Goal: Task Accomplishment & Management: Use online tool/utility

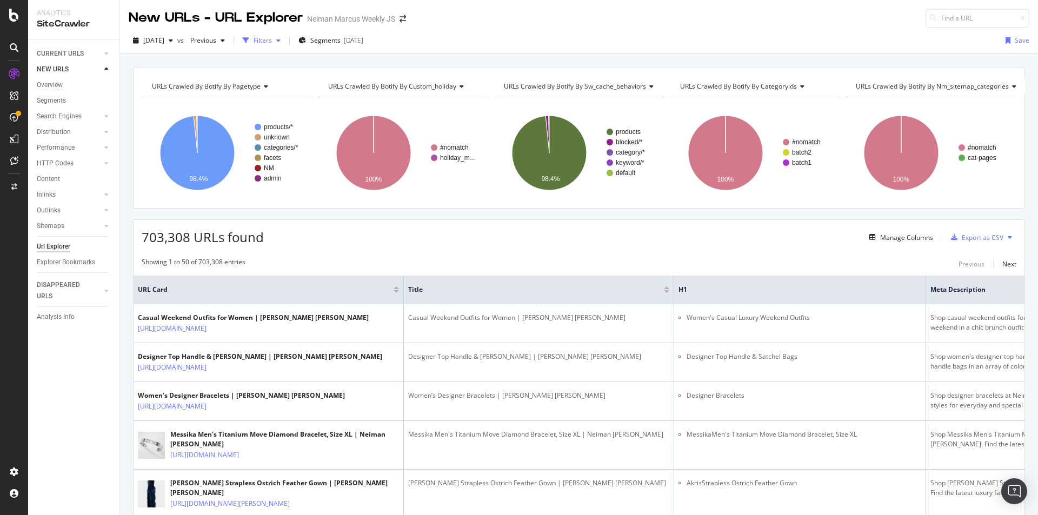
click at [272, 42] on div "Filters" at bounding box center [262, 40] width 18 height 9
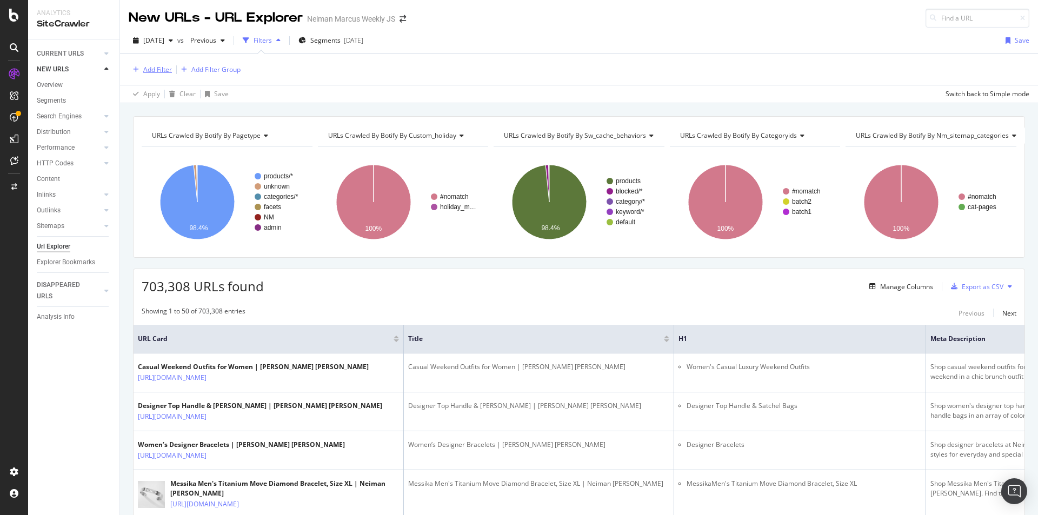
click at [156, 66] on div "Add Filter" at bounding box center [157, 69] width 29 height 9
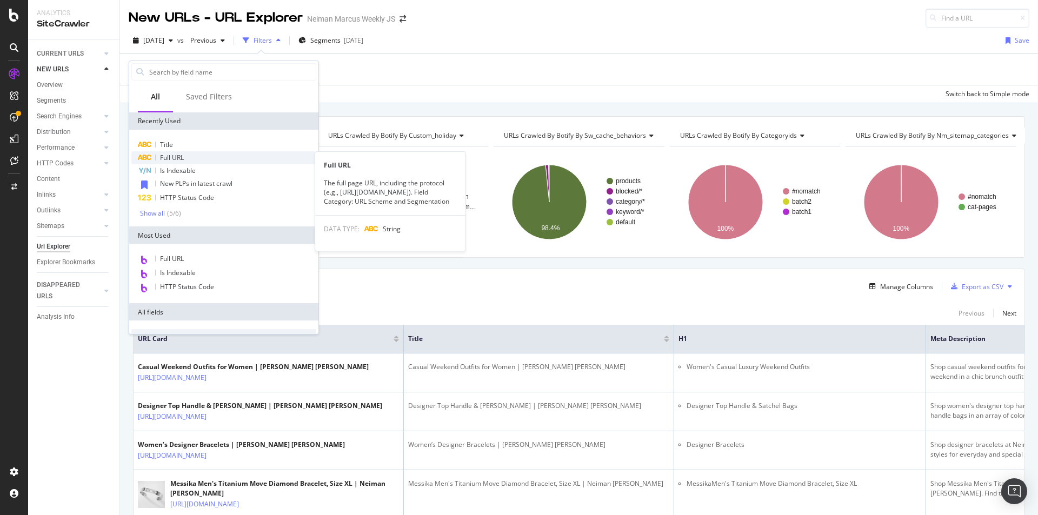
click at [172, 153] on span "Full URL" at bounding box center [172, 157] width 24 height 9
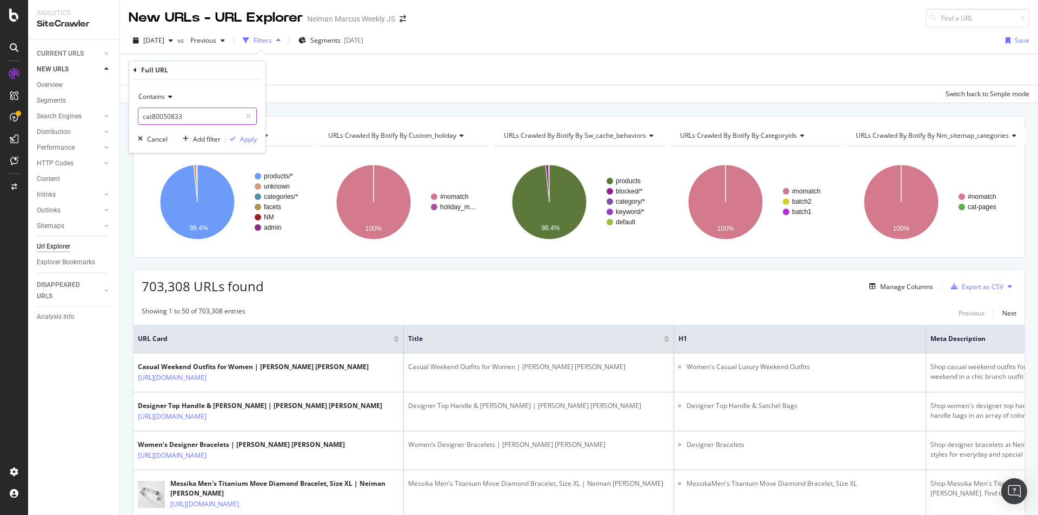
click at [178, 117] on input "cat80050833" at bounding box center [189, 116] width 102 height 17
type input "sale"
click at [255, 137] on div "Apply" at bounding box center [248, 139] width 17 height 9
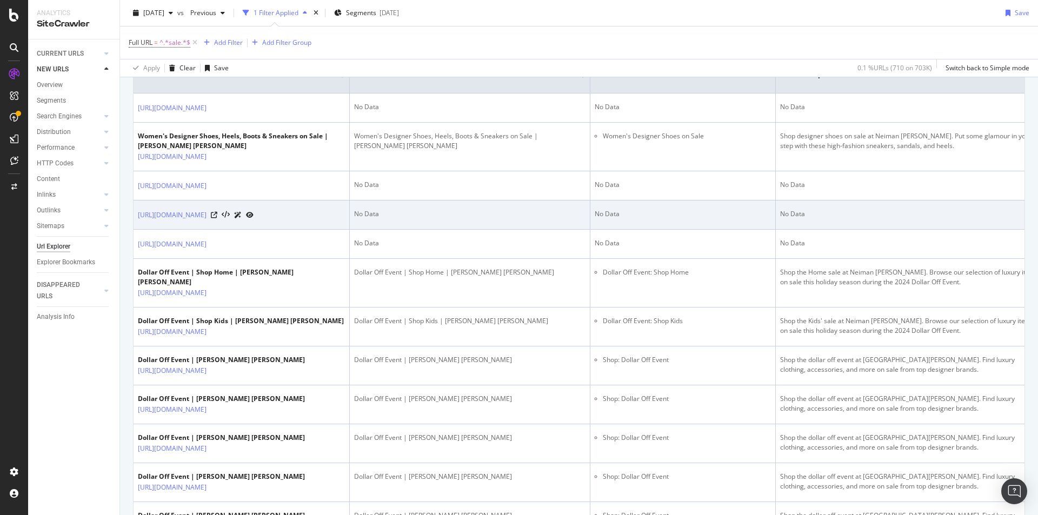
scroll to position [594, 0]
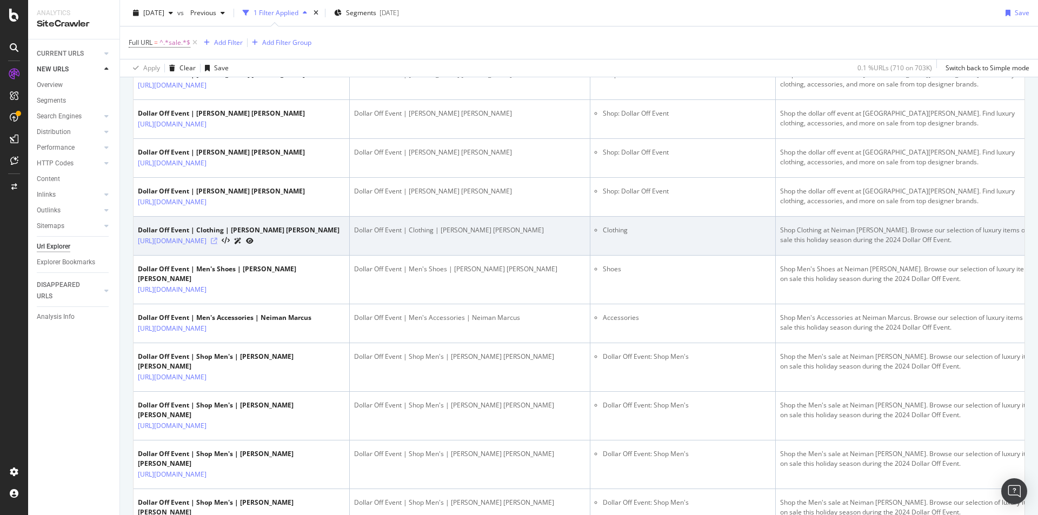
click at [217, 244] on icon at bounding box center [214, 241] width 6 height 6
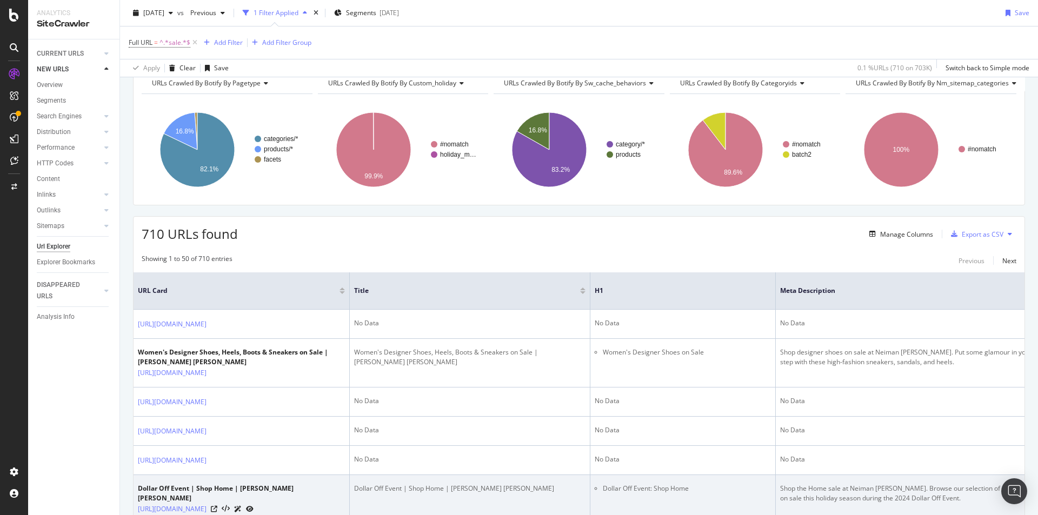
scroll to position [0, 0]
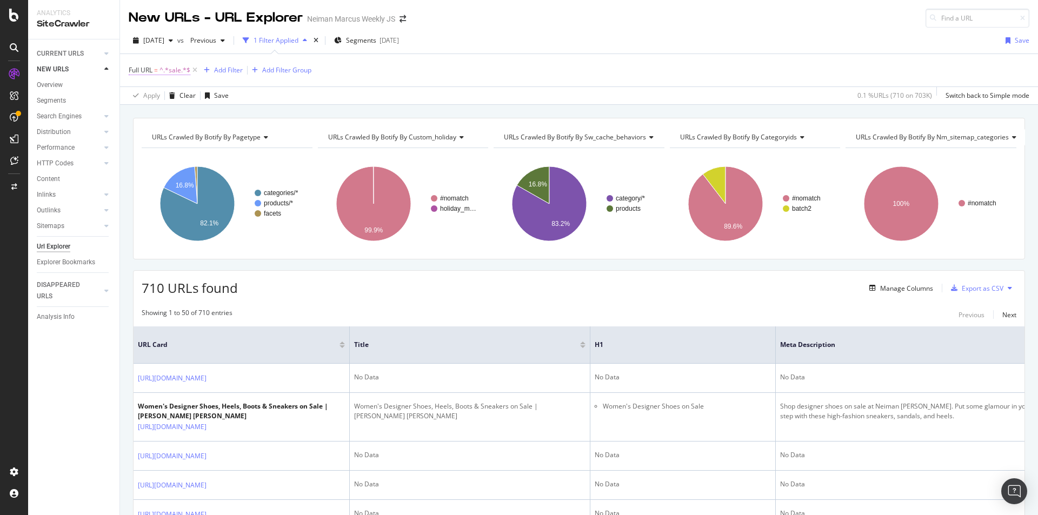
click at [184, 70] on span "^.*sale.*$" at bounding box center [174, 70] width 31 height 15
click at [162, 141] on div "Cancel" at bounding box center [157, 137] width 21 height 9
click at [197, 71] on icon at bounding box center [194, 70] width 9 height 11
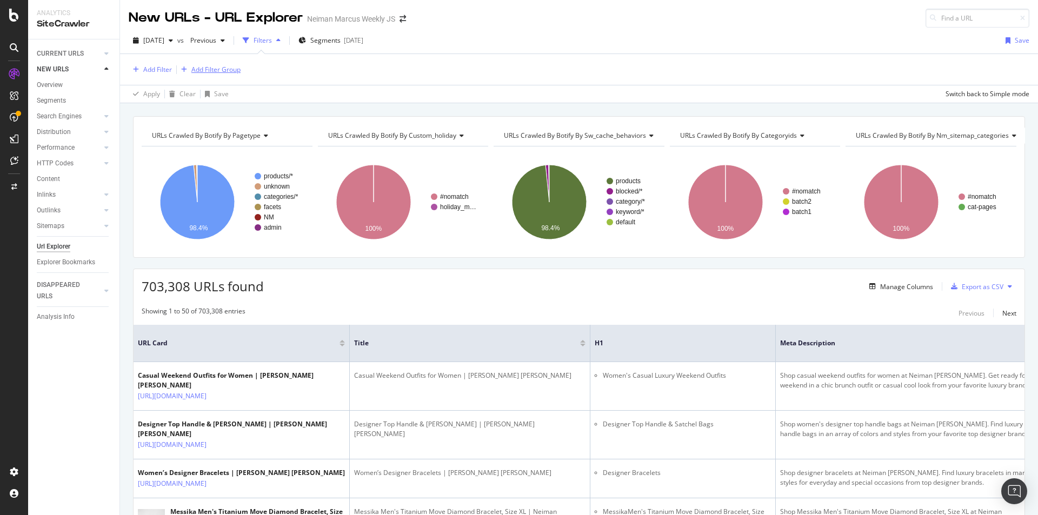
click at [231, 70] on div "Add Filter Group" at bounding box center [215, 69] width 49 height 9
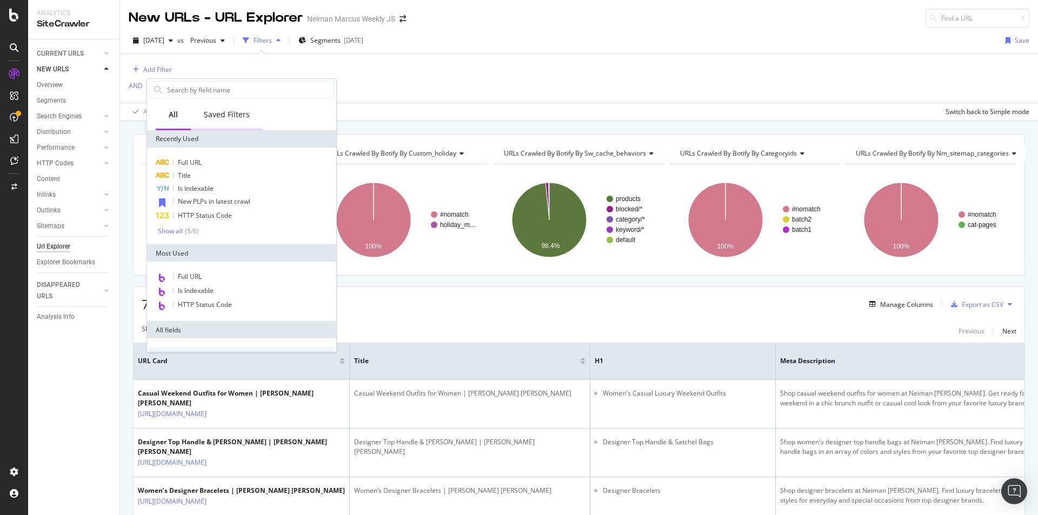
click at [229, 113] on div "Saved Filters" at bounding box center [227, 114] width 46 height 11
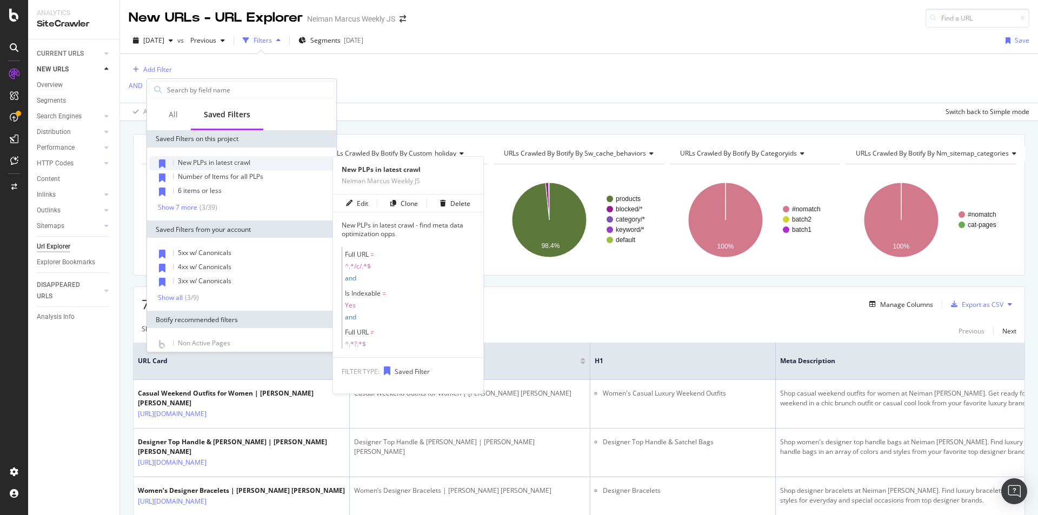
click at [224, 161] on span "New PLPs in latest crawl" at bounding box center [214, 162] width 72 height 9
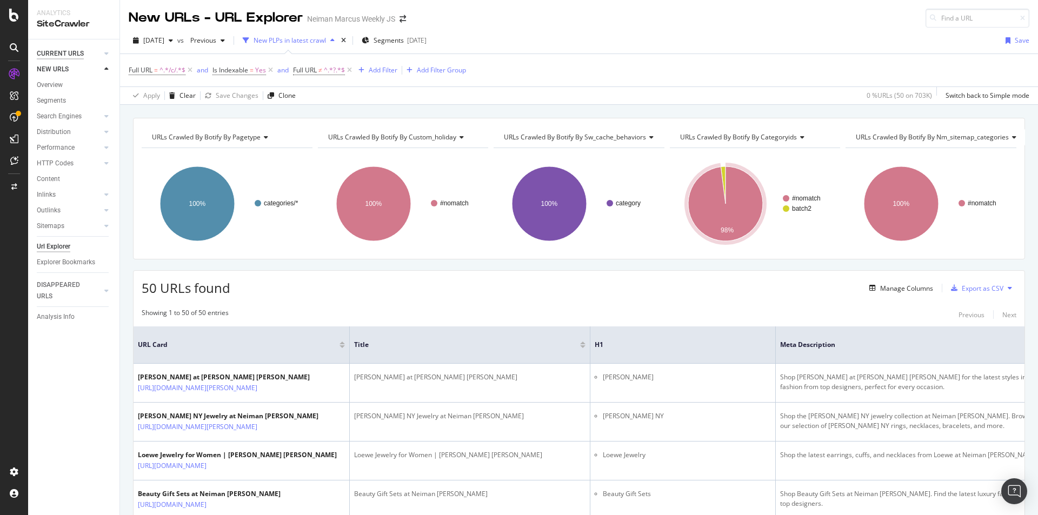
click at [68, 53] on div "CURRENT URLS" at bounding box center [60, 53] width 47 height 11
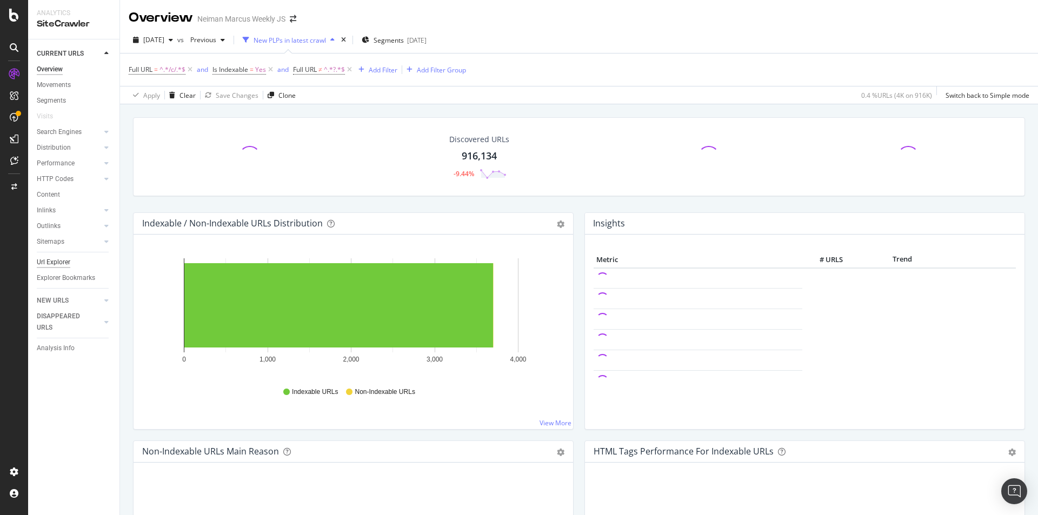
click at [56, 260] on div "Url Explorer" at bounding box center [54, 262] width 34 height 11
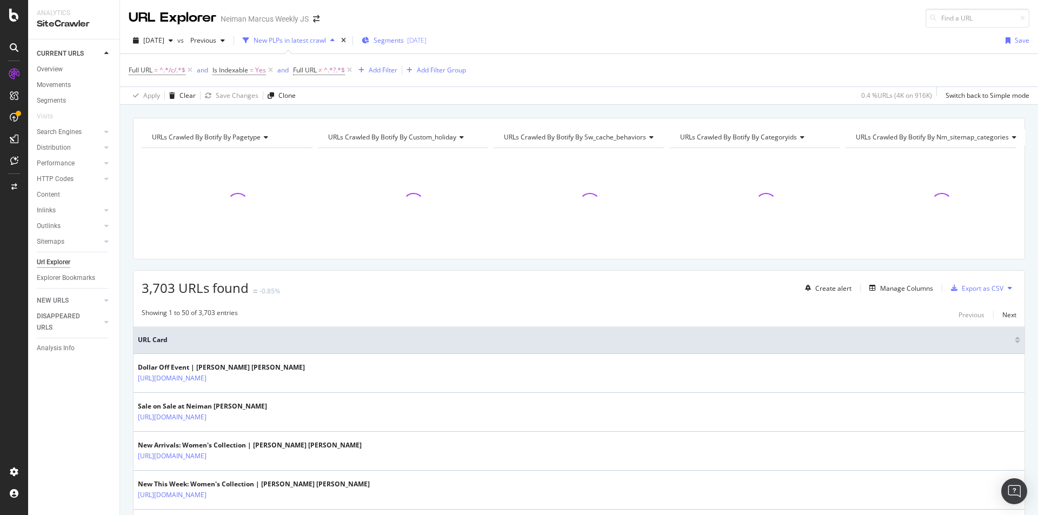
click at [426, 41] on div "[DATE]" at bounding box center [416, 40] width 19 height 9
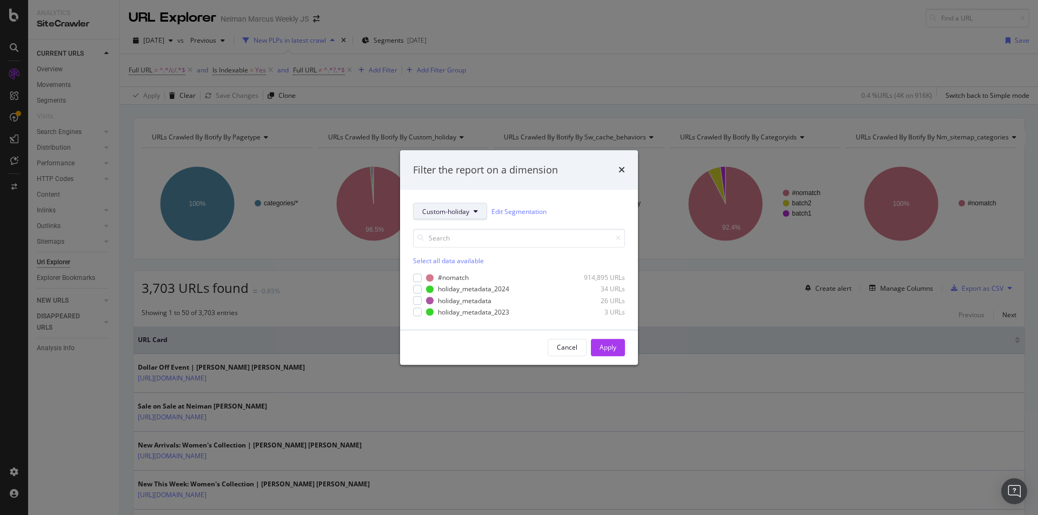
click at [476, 214] on icon "modal" at bounding box center [475, 212] width 4 height 6
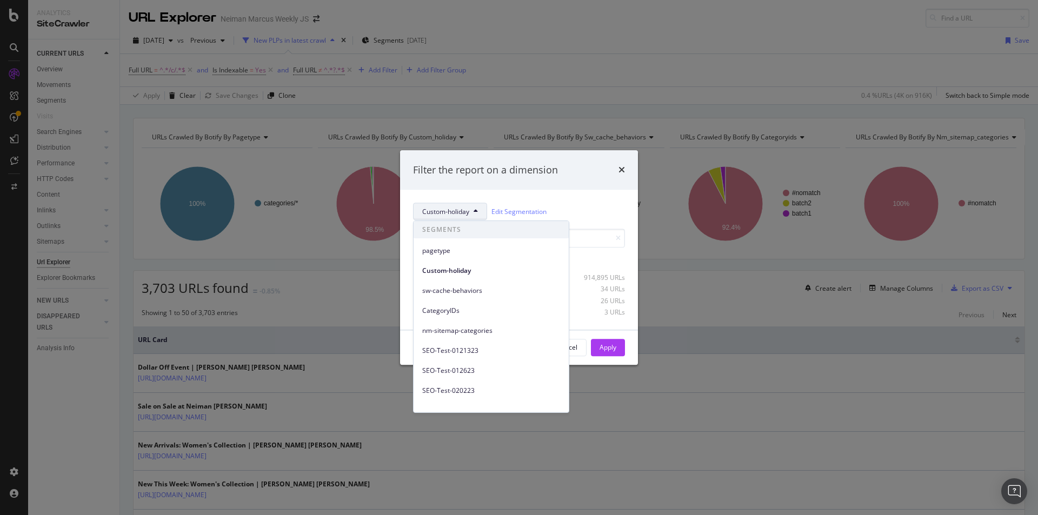
click at [489, 233] on span "SEGMENTS" at bounding box center [490, 229] width 155 height 17
drag, startPoint x: 584, startPoint y: 182, endPoint x: 607, endPoint y: 173, distance: 24.3
click at [585, 182] on div "Filter the report on a dimension" at bounding box center [519, 170] width 238 height 40
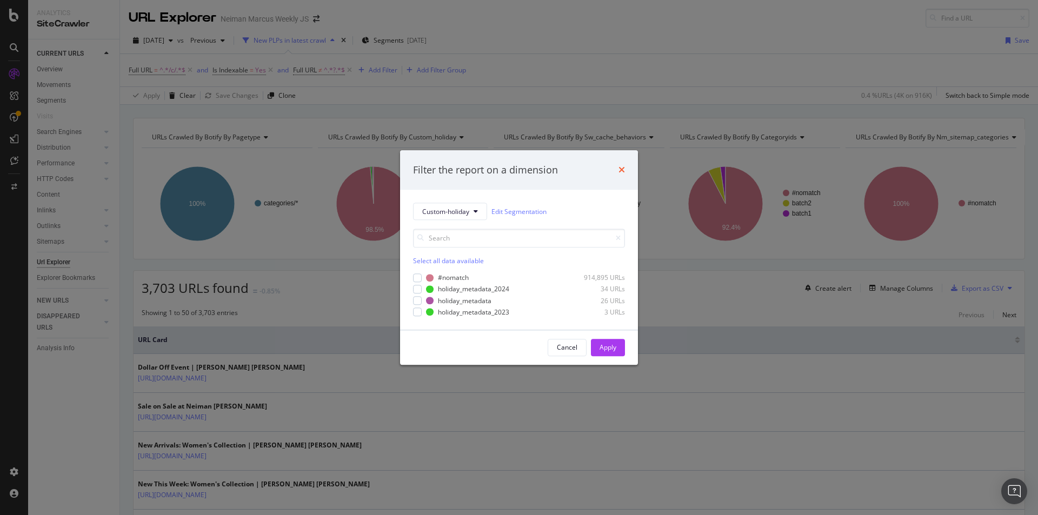
click at [619, 169] on icon "times" at bounding box center [621, 170] width 6 height 9
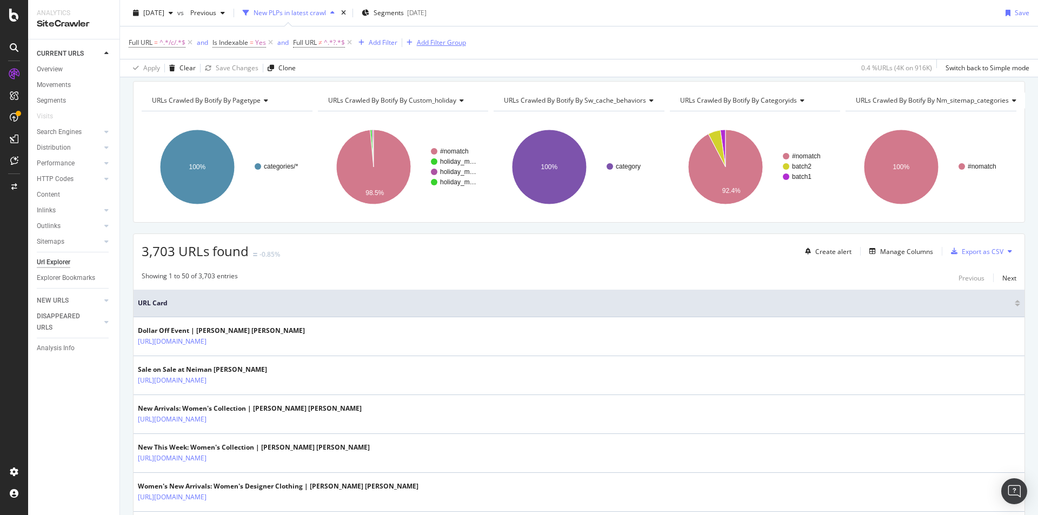
scroll to position [108, 0]
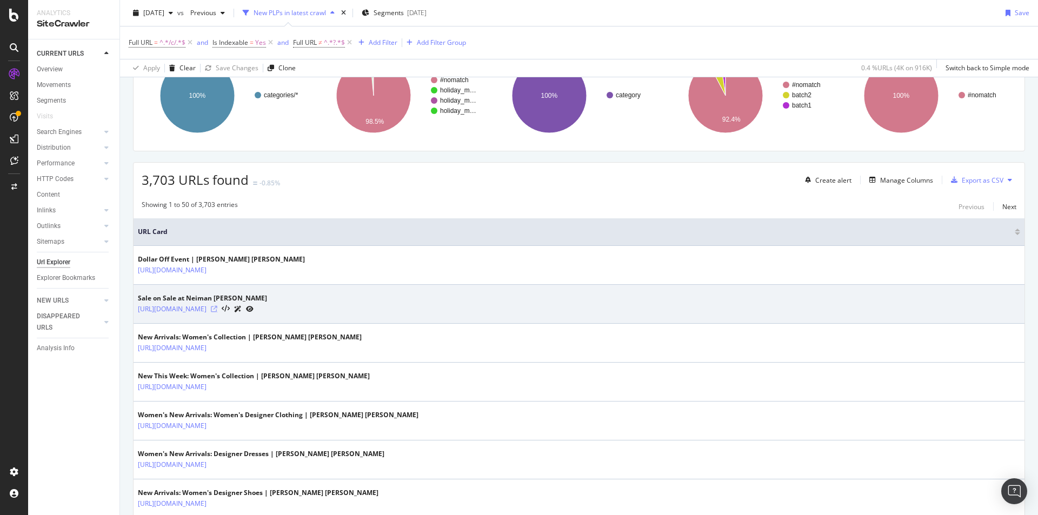
click at [217, 309] on icon at bounding box center [214, 309] width 6 height 6
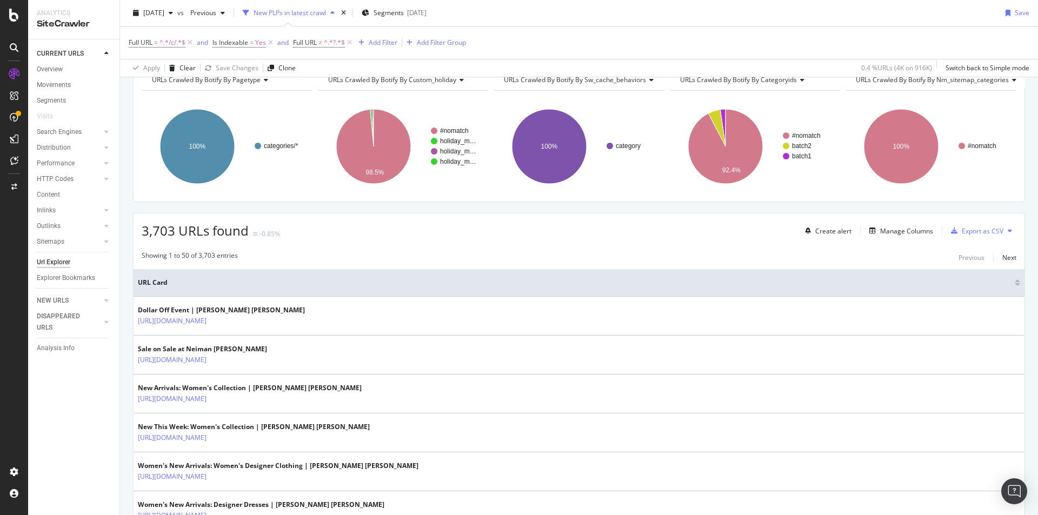
scroll to position [54, 0]
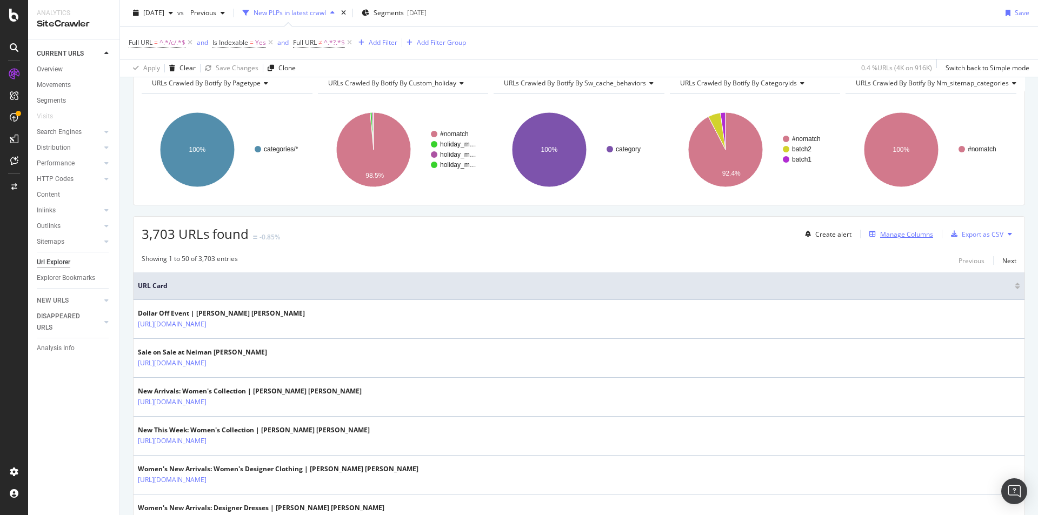
click at [909, 233] on div "Manage Columns" at bounding box center [906, 234] width 53 height 9
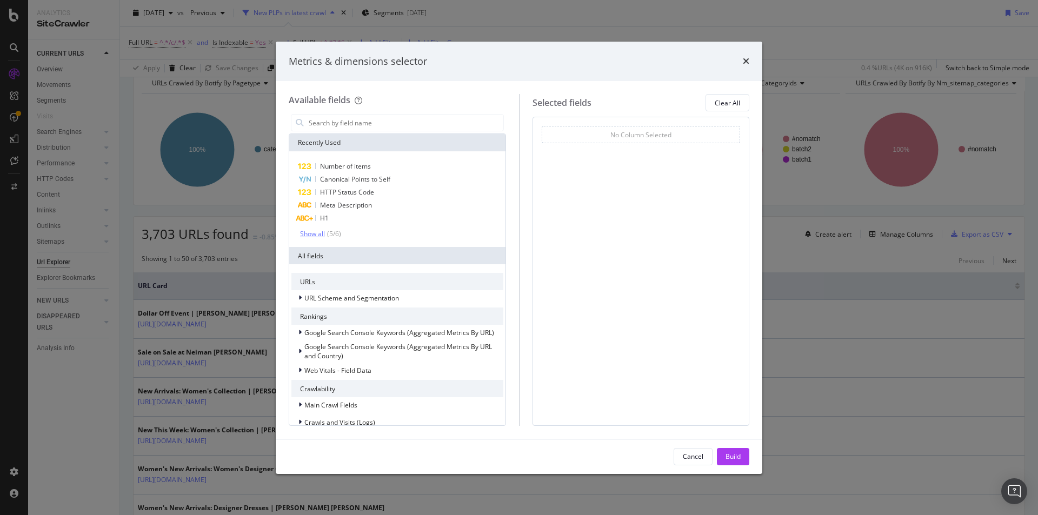
click at [320, 231] on div "Show all" at bounding box center [312, 234] width 25 height 8
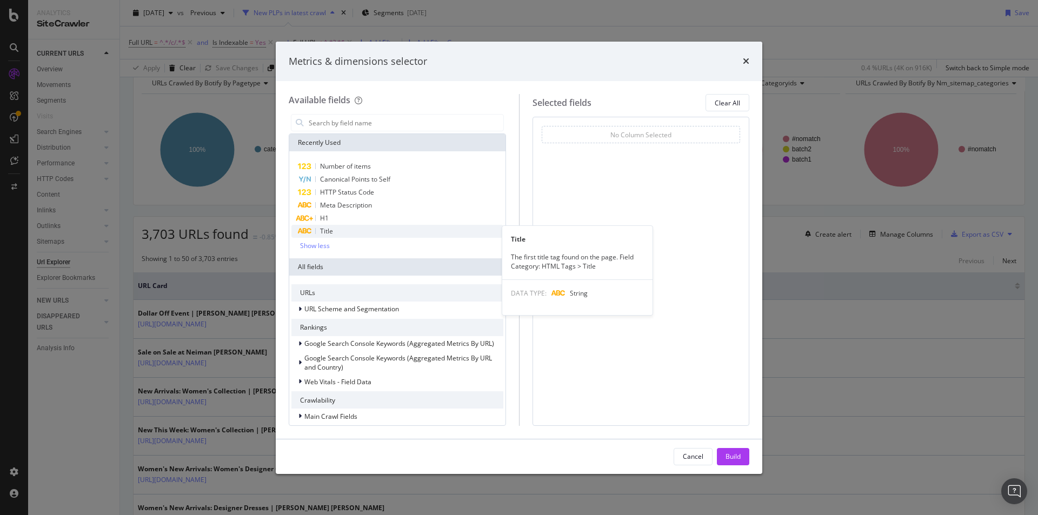
click at [330, 231] on span "Title" at bounding box center [326, 230] width 13 height 9
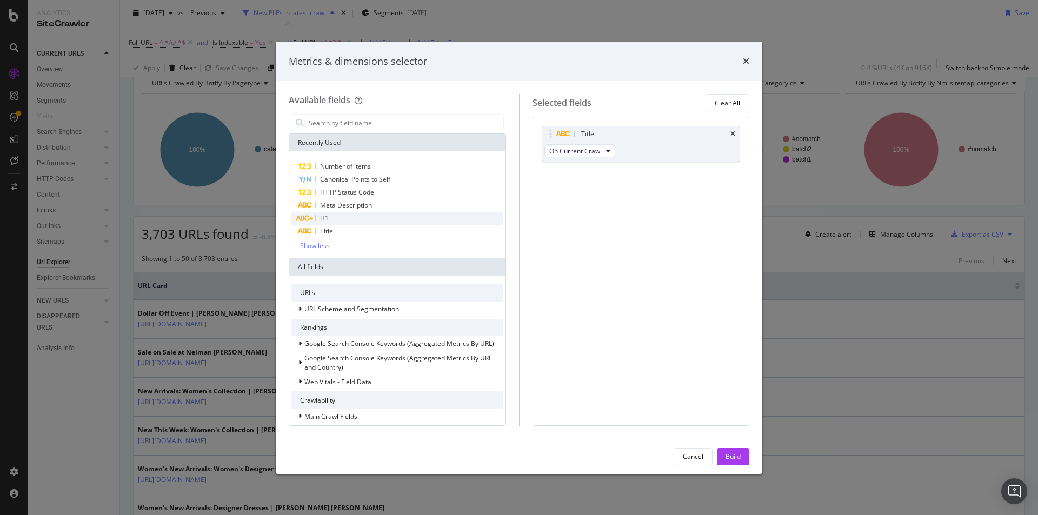
click at [328, 217] on span "H1" at bounding box center [324, 217] width 9 height 9
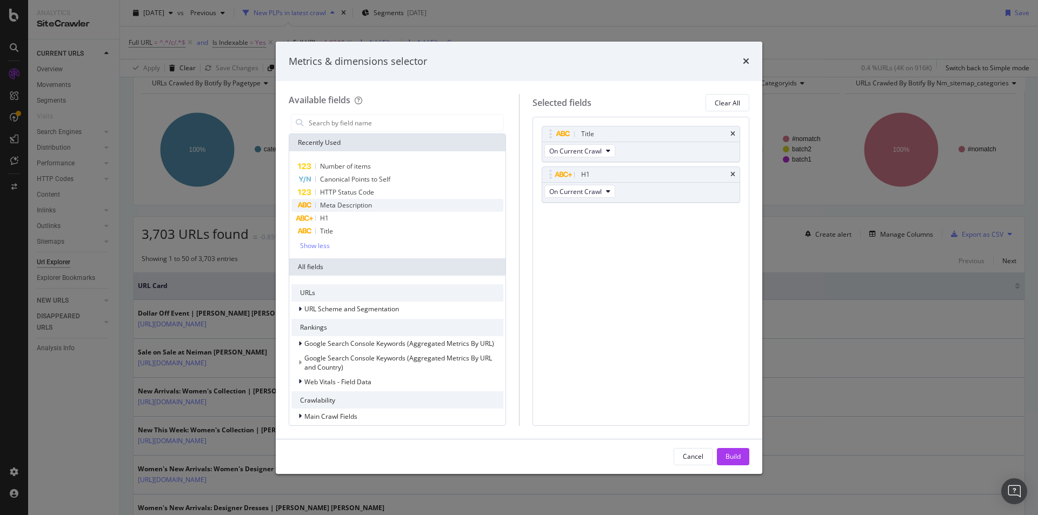
click at [332, 202] on span "Meta Description" at bounding box center [346, 204] width 52 height 9
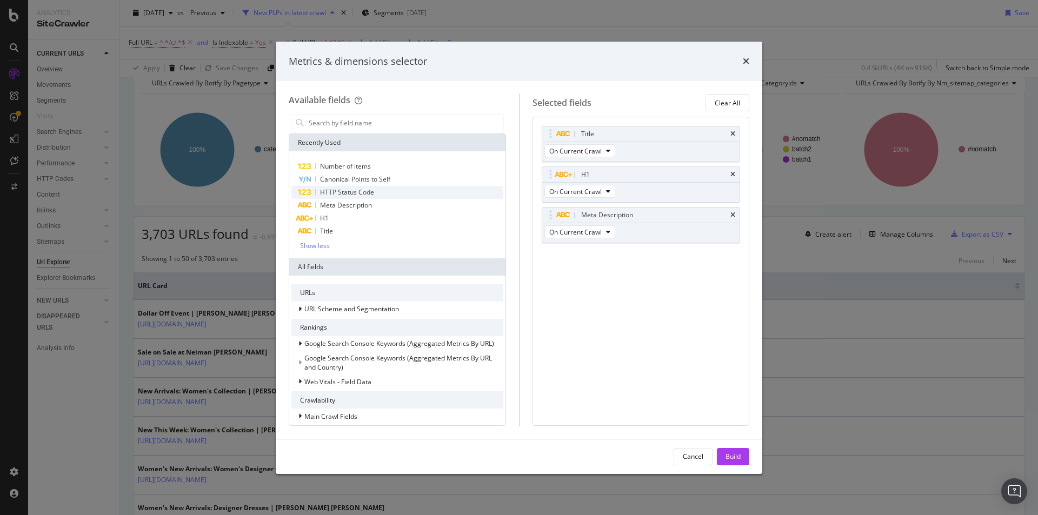
click at [343, 195] on span "HTTP Status Code" at bounding box center [347, 192] width 54 height 9
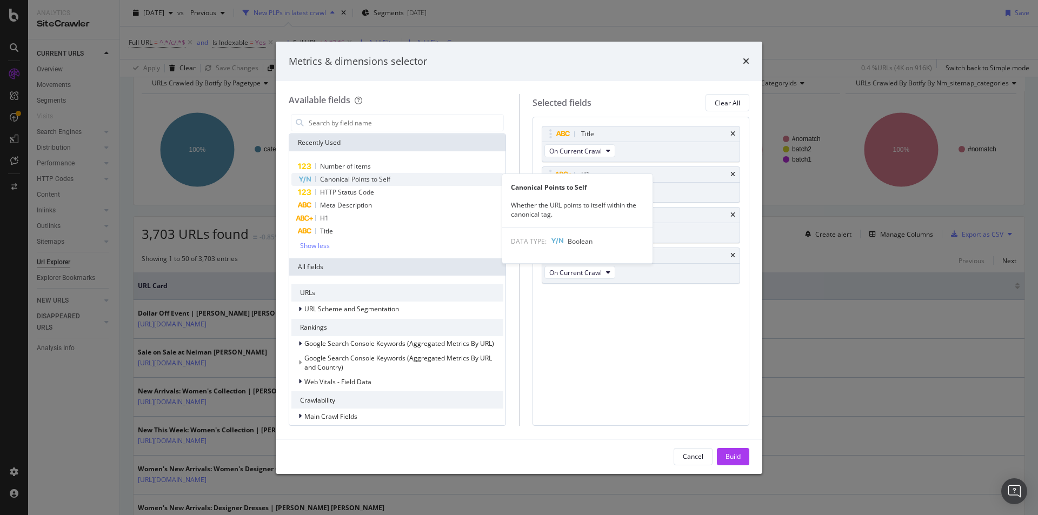
click at [343, 179] on span "Canonical Points to Self" at bounding box center [355, 179] width 70 height 9
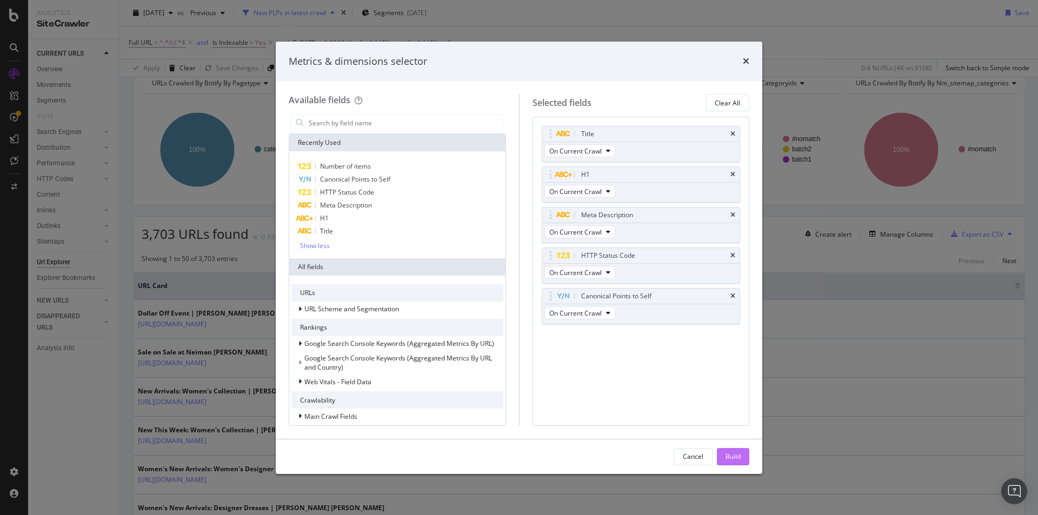
click at [732, 454] on div "Build" at bounding box center [732, 456] width 15 height 9
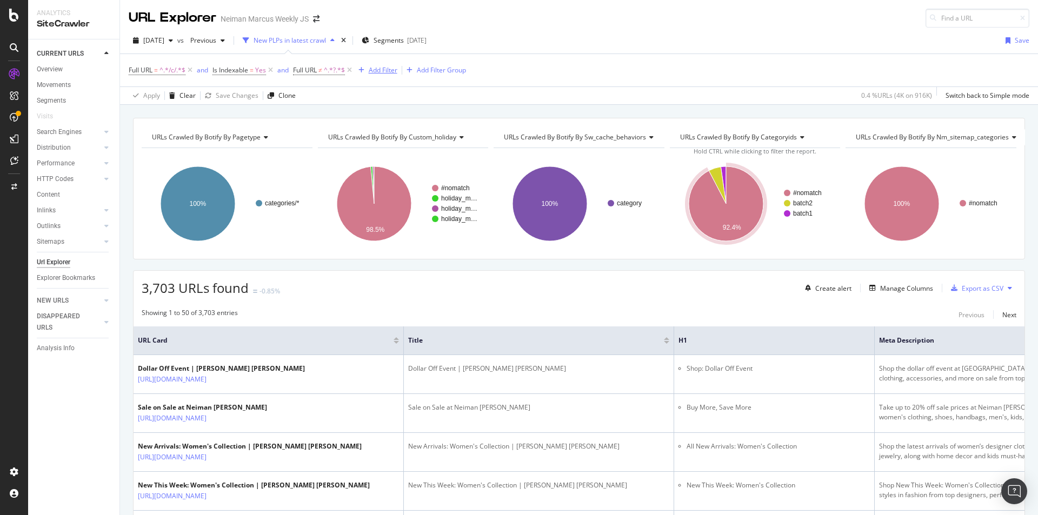
click at [378, 72] on div "Add Filter" at bounding box center [383, 69] width 29 height 9
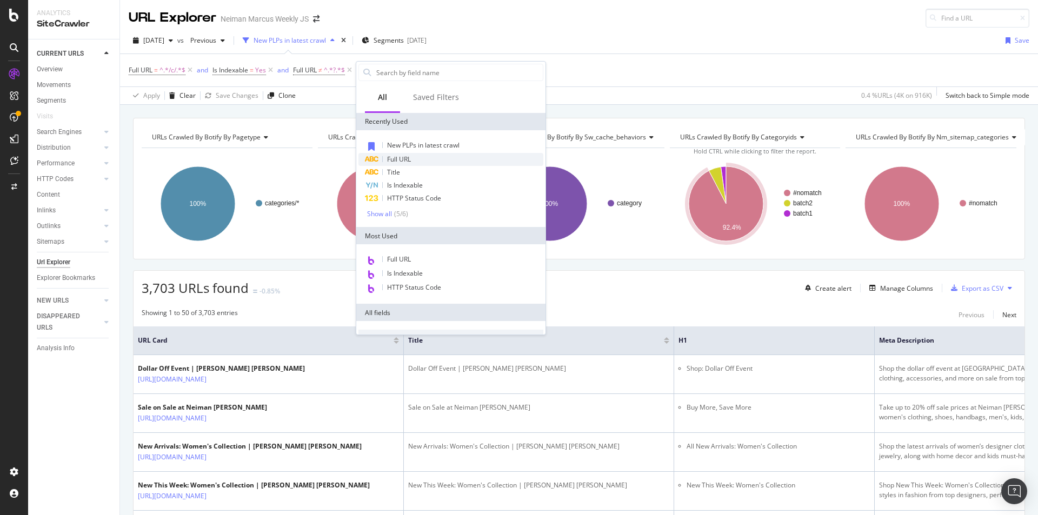
click at [445, 164] on div "Full URL" at bounding box center [450, 159] width 185 height 13
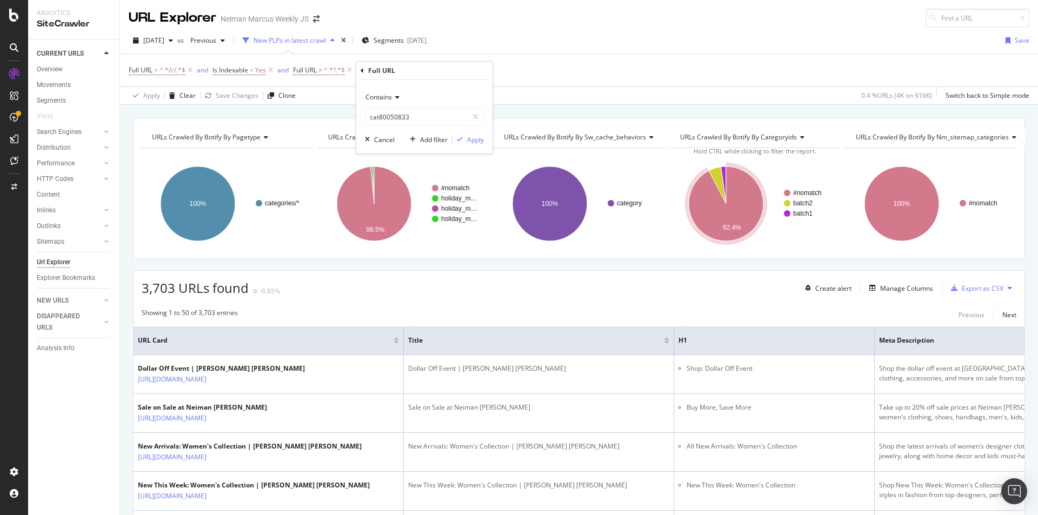
click at [398, 97] on icon at bounding box center [396, 97] width 8 height 6
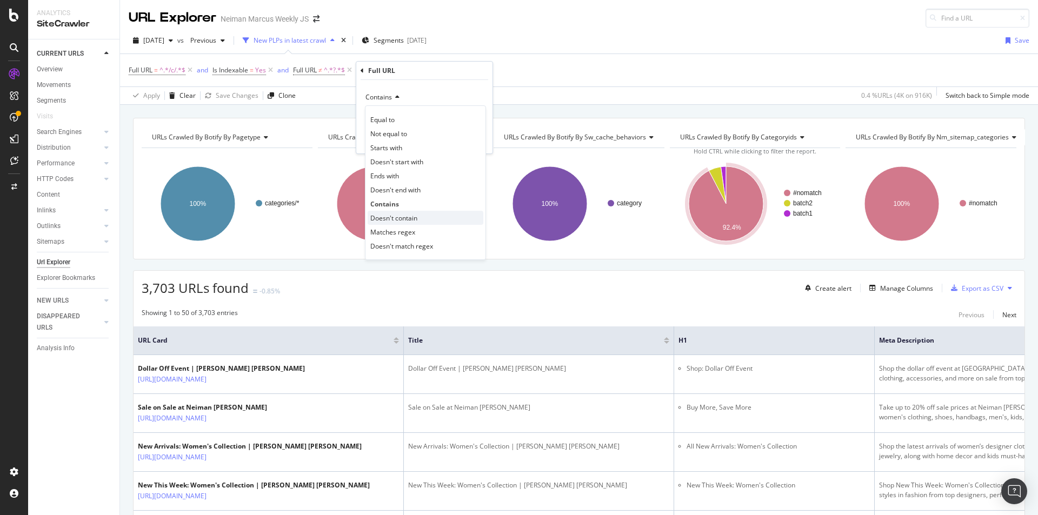
click at [445, 212] on div "Doesn't contain" at bounding box center [425, 218] width 116 height 14
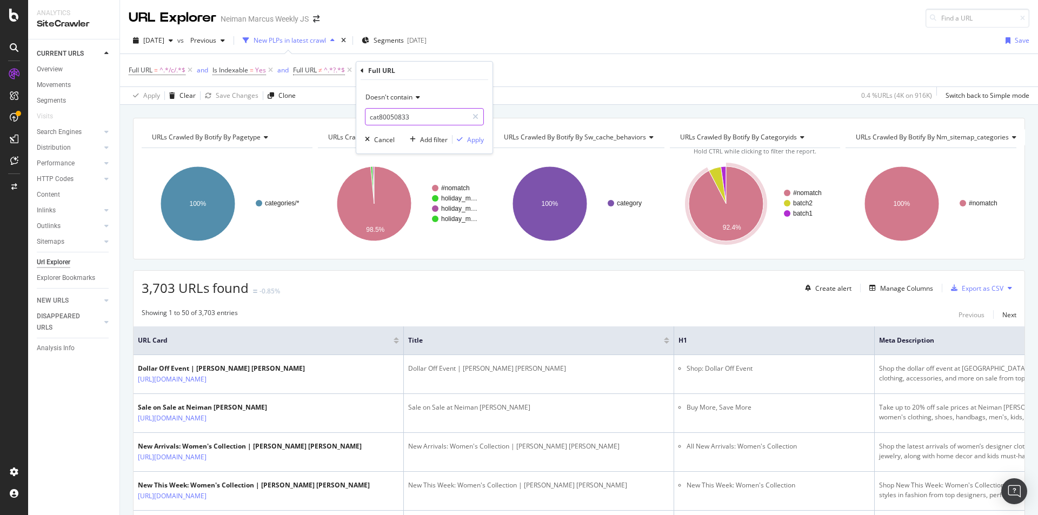
click at [396, 118] on input "cat80050833" at bounding box center [416, 116] width 102 height 17
type input "/c/designers-"
click at [474, 136] on div "Apply" at bounding box center [475, 139] width 17 height 9
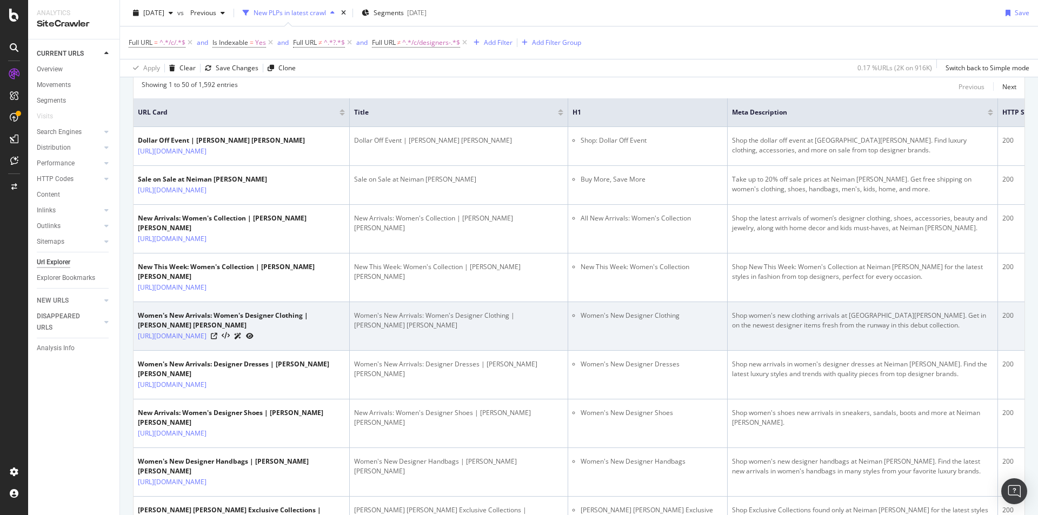
scroll to position [12, 0]
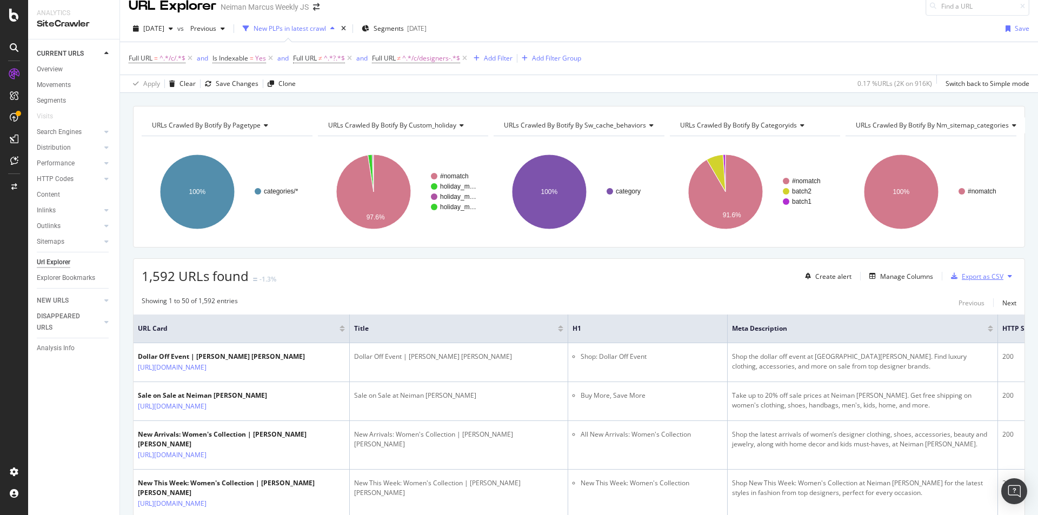
click at [977, 274] on div "Export as CSV" at bounding box center [982, 276] width 42 height 9
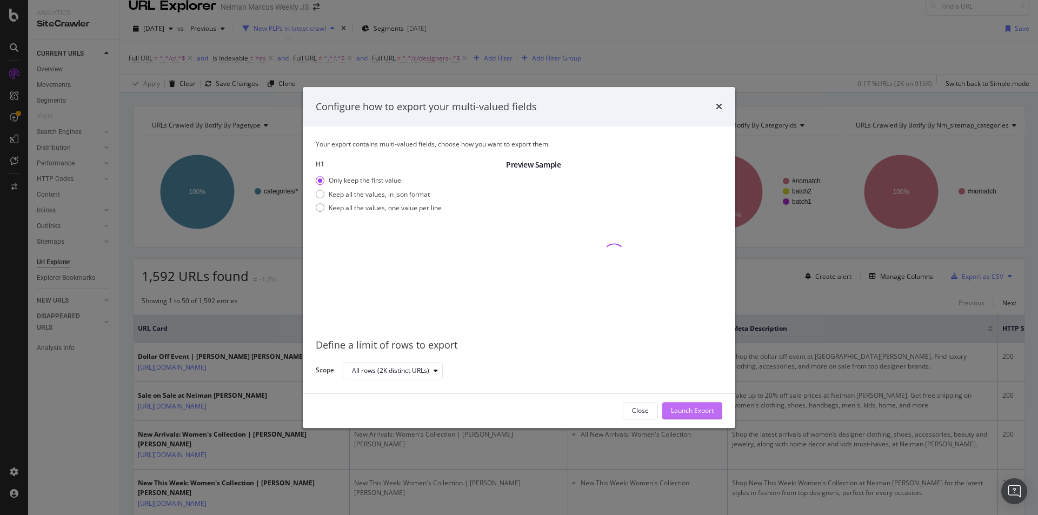
click at [701, 411] on div "Launch Export" at bounding box center [692, 410] width 43 height 9
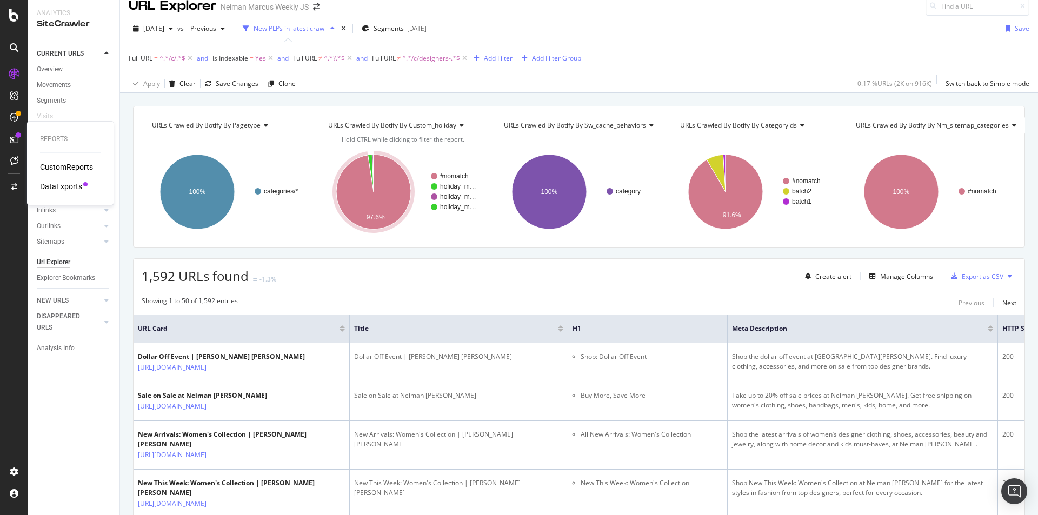
click at [56, 182] on div "DataExports" at bounding box center [61, 186] width 42 height 11
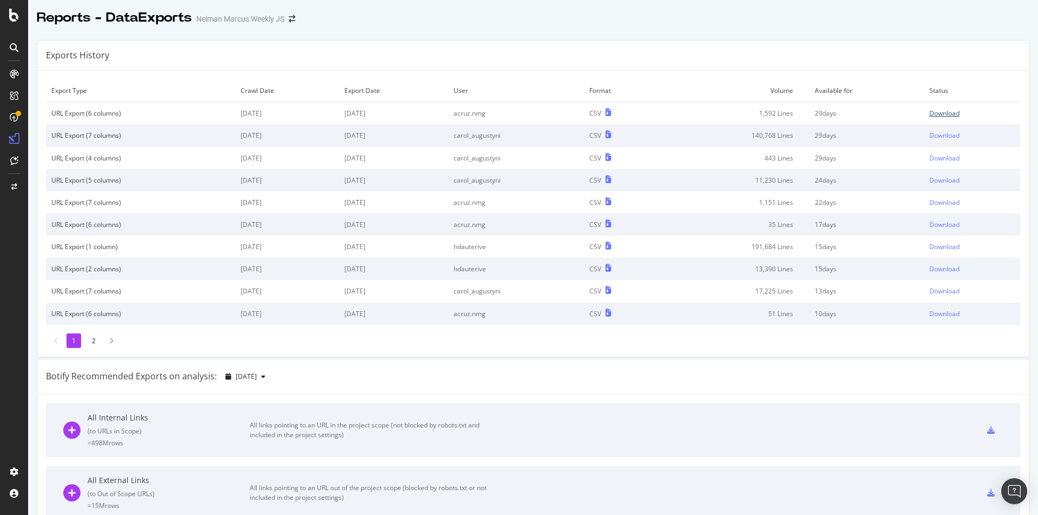
click at [929, 112] on div "Download" at bounding box center [944, 113] width 30 height 9
